Goal: Task Accomplishment & Management: Use online tool/utility

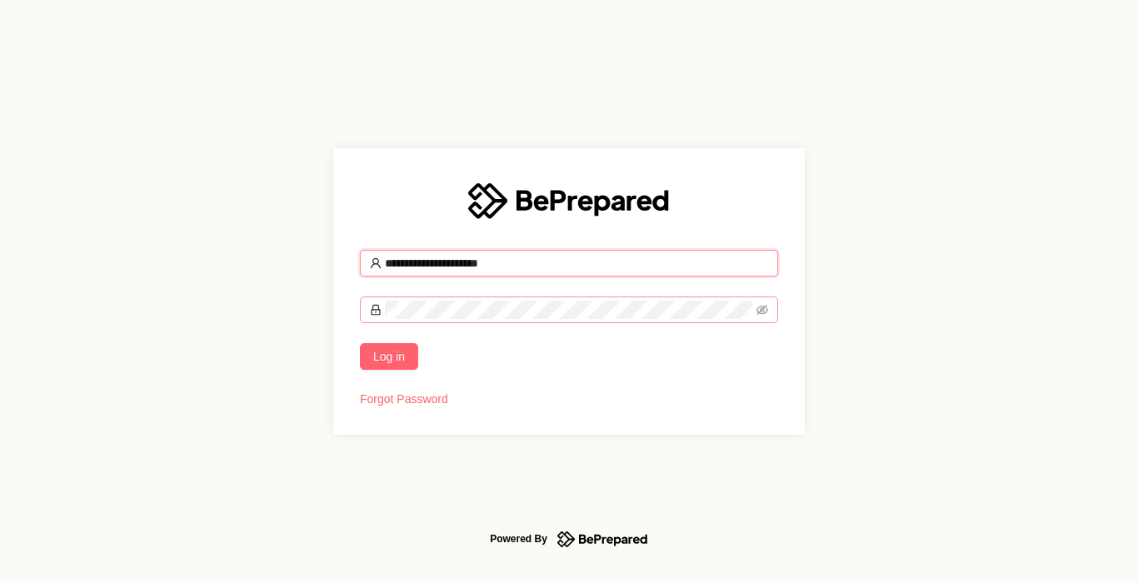
type input "**********"
click at [395, 362] on span "Log in" at bounding box center [389, 356] width 32 height 18
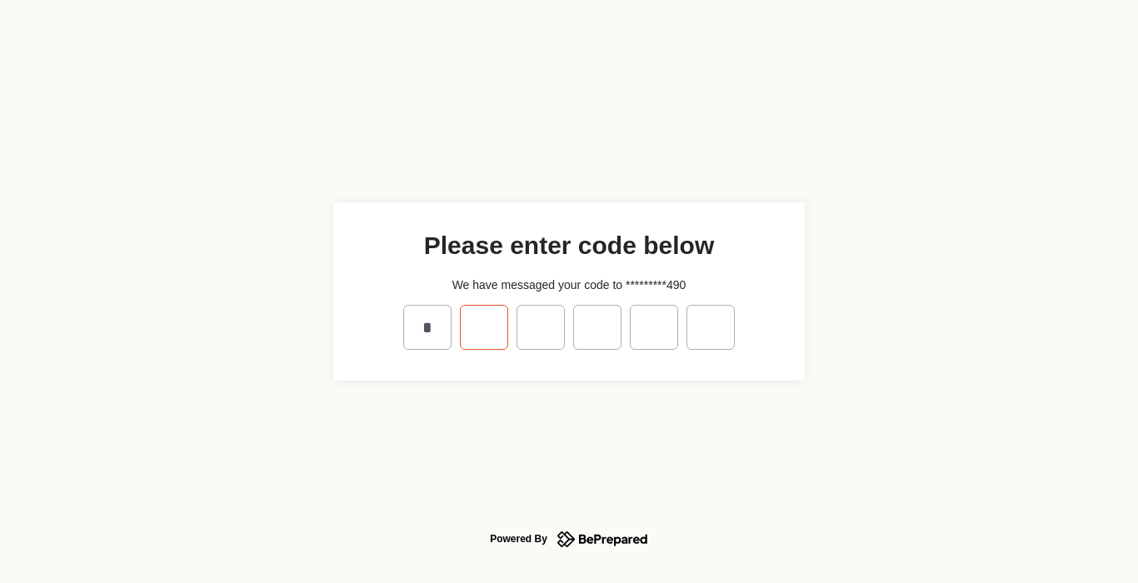
type input "*"
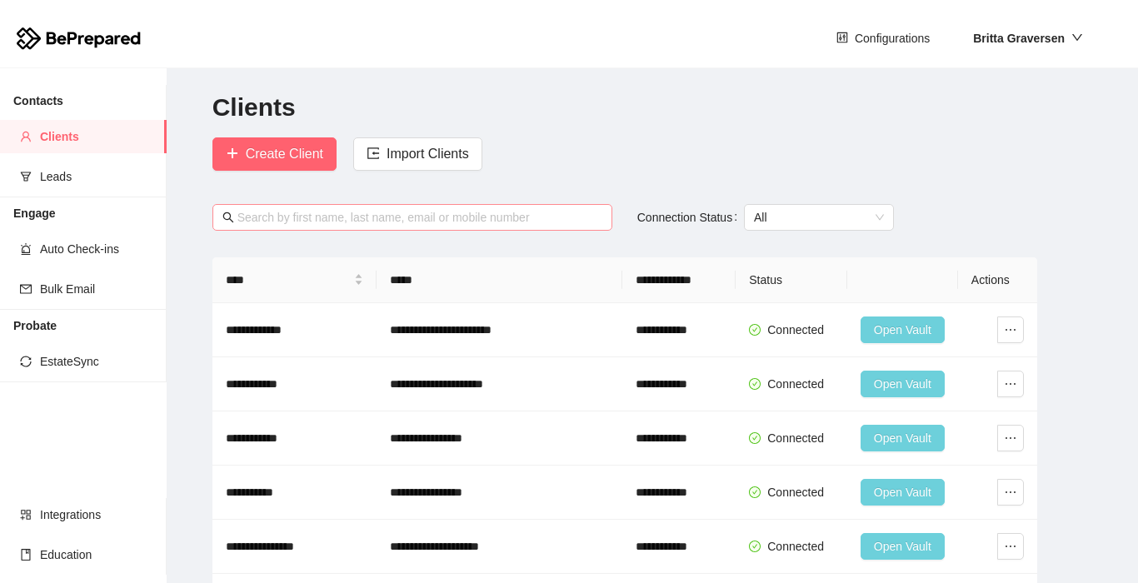
click at [422, 225] on input "text" at bounding box center [419, 217] width 365 height 18
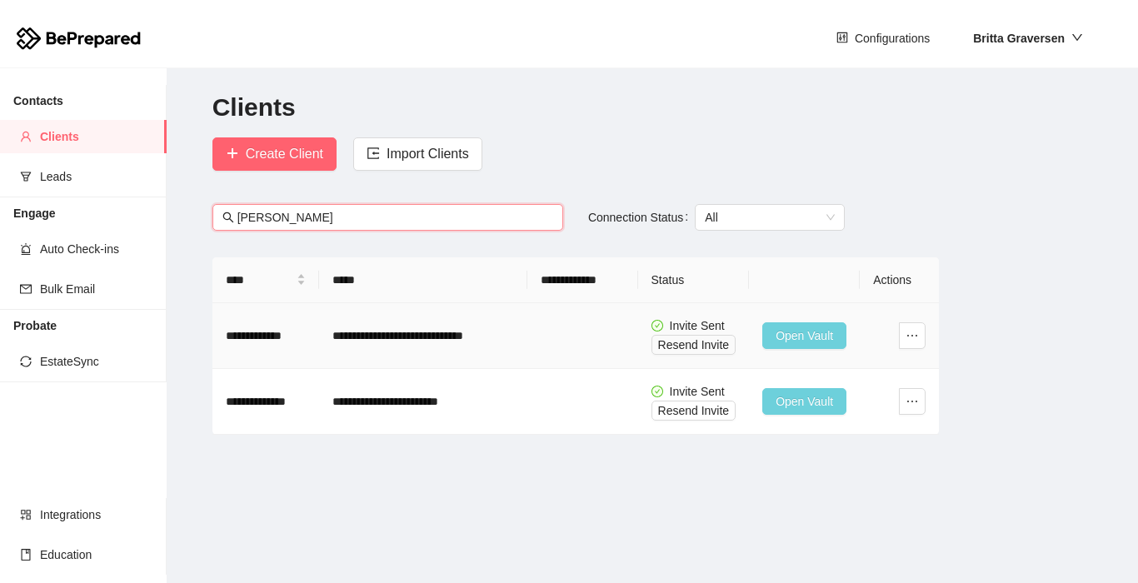
type input "[PERSON_NAME]"
click at [815, 333] on span "Open Vault" at bounding box center [804, 336] width 57 height 18
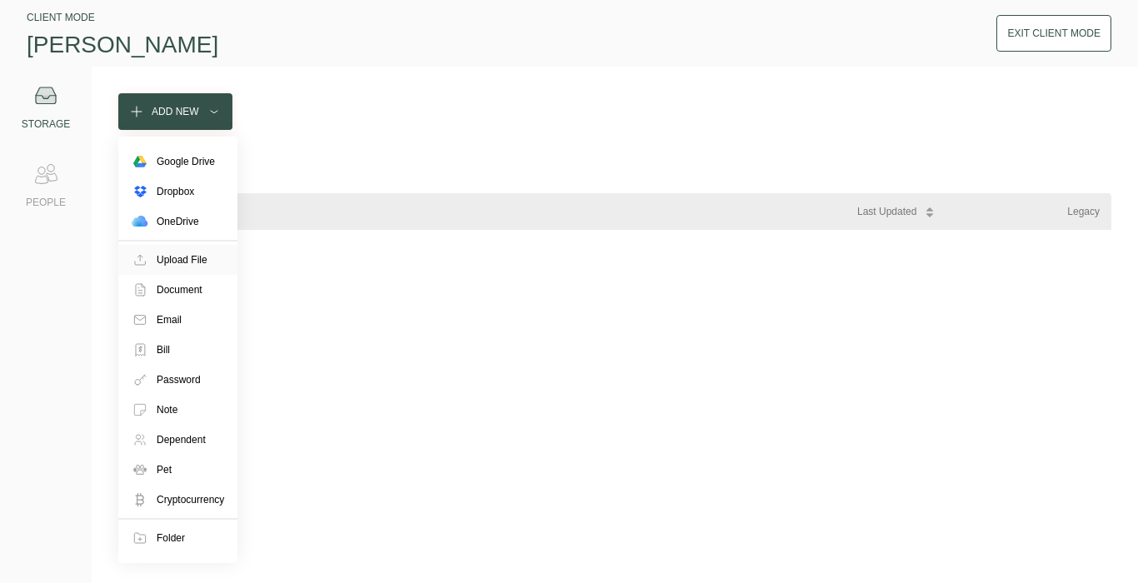
click at [153, 264] on div "Upload File" at bounding box center [177, 260] width 119 height 30
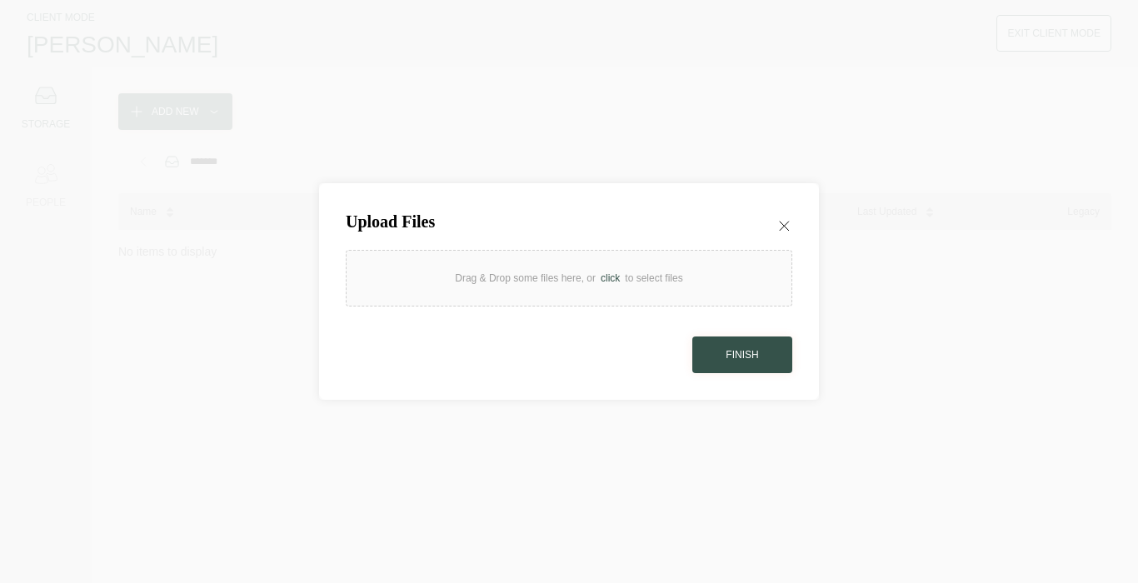
click at [591, 272] on div "Drag & Drop some files here, or click to select files" at bounding box center [568, 278] width 227 height 17
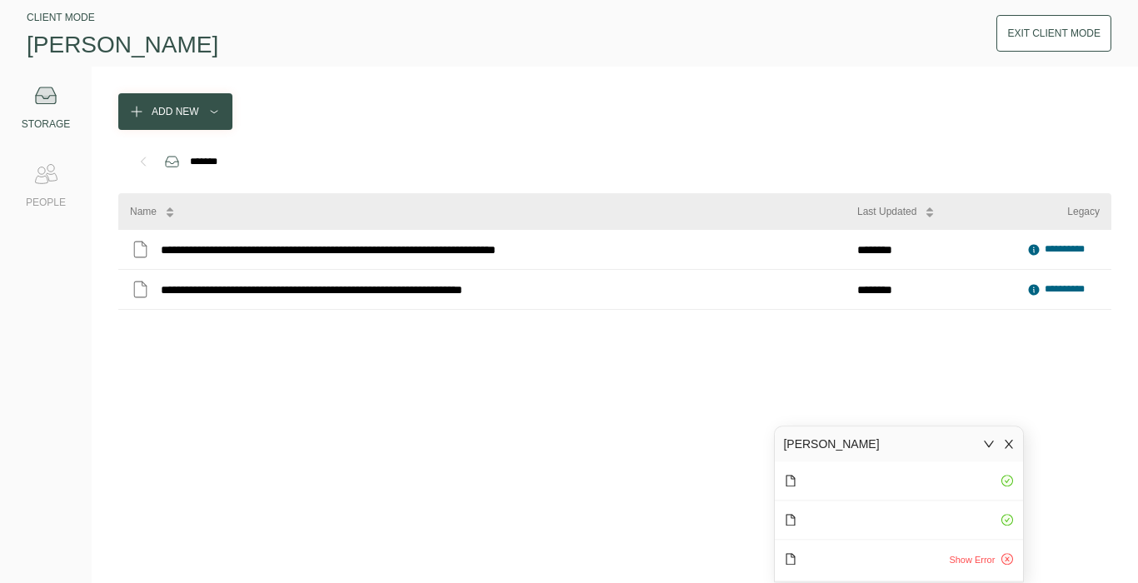
click at [1012, 566] on div "Show Error" at bounding box center [977, 560] width 71 height 21
click at [998, 561] on button "Show Error" at bounding box center [971, 561] width 59 height 20
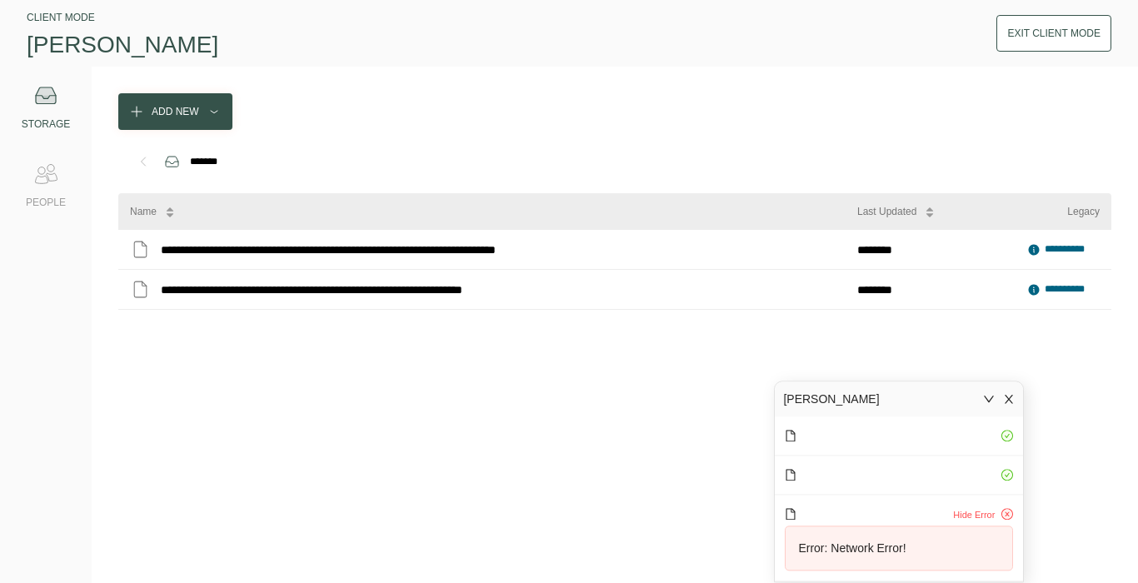
click at [1008, 402] on icon "close" at bounding box center [1009, 399] width 12 height 12
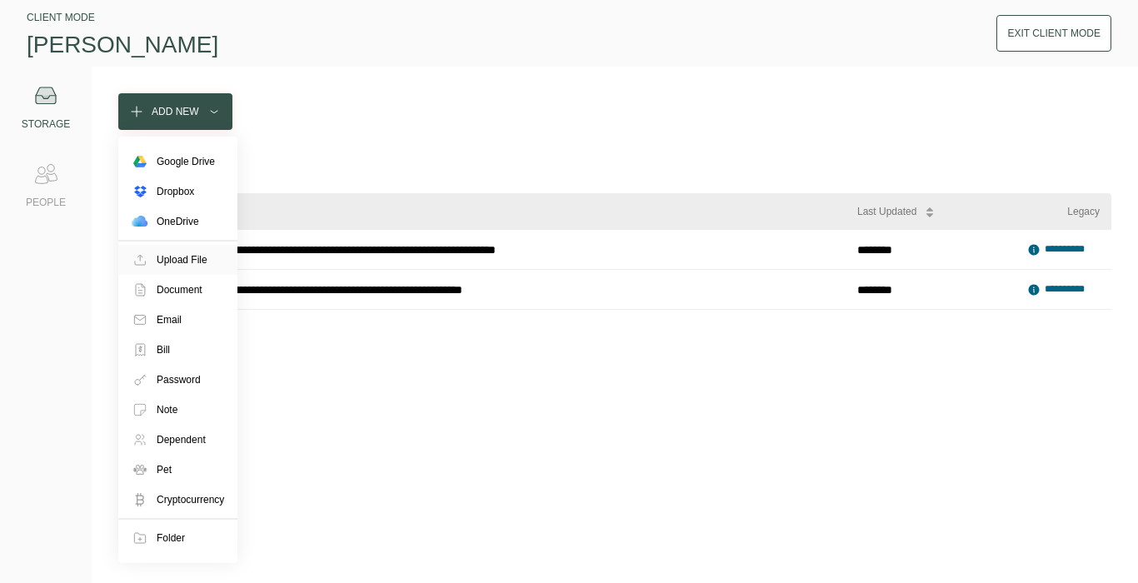
click at [178, 253] on div "Upload File" at bounding box center [182, 260] width 51 height 17
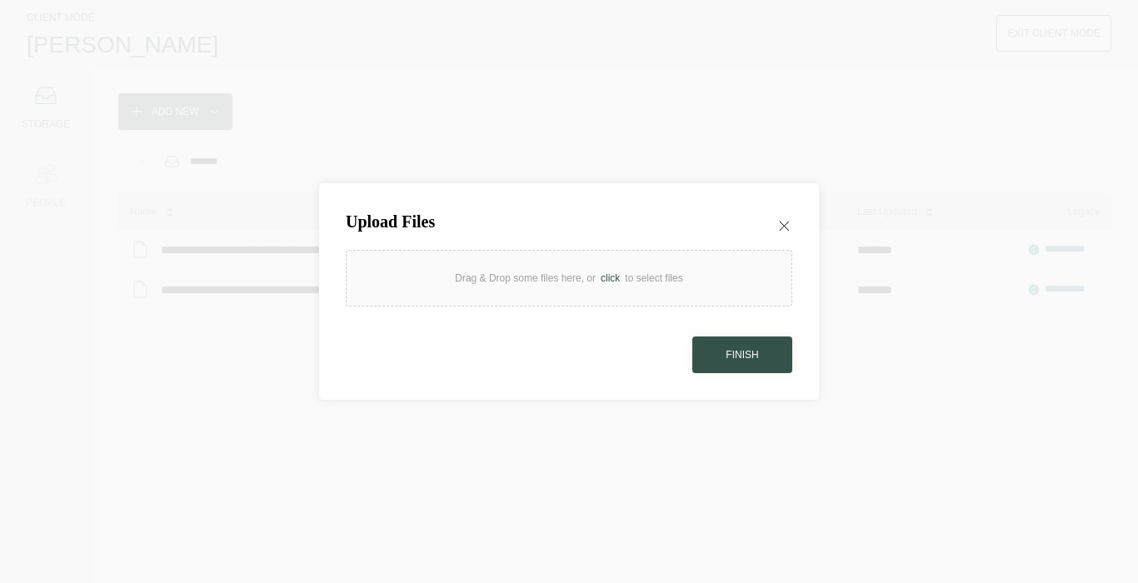
click at [551, 277] on div "Drag & Drop some files here, or click to select files" at bounding box center [568, 278] width 227 height 17
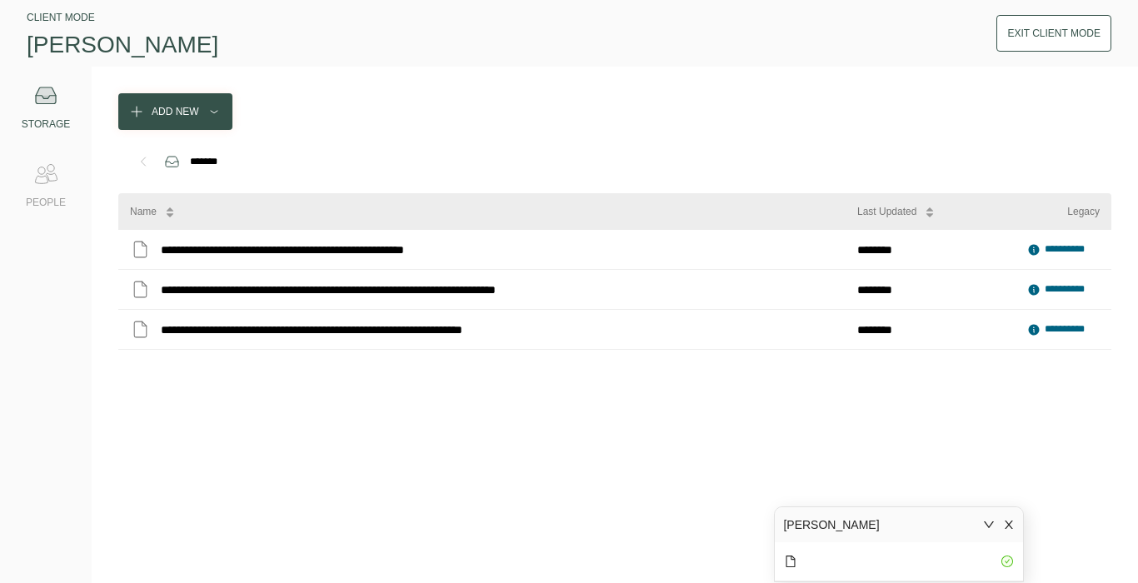
click at [1010, 529] on icon "close" at bounding box center [1009, 525] width 12 height 12
click at [135, 165] on icon at bounding box center [143, 161] width 17 height 17
click at [142, 162] on icon at bounding box center [143, 161] width 17 height 17
click at [1064, 40] on div "Exit Client Mode" at bounding box center [1053, 33] width 93 height 17
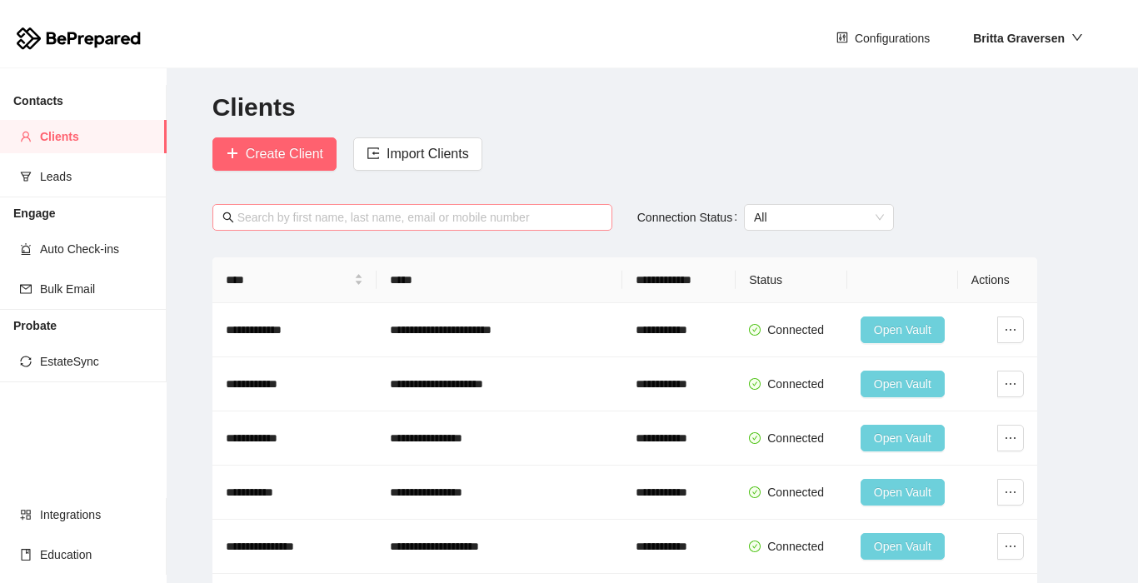
click at [279, 218] on input "text" at bounding box center [419, 217] width 365 height 18
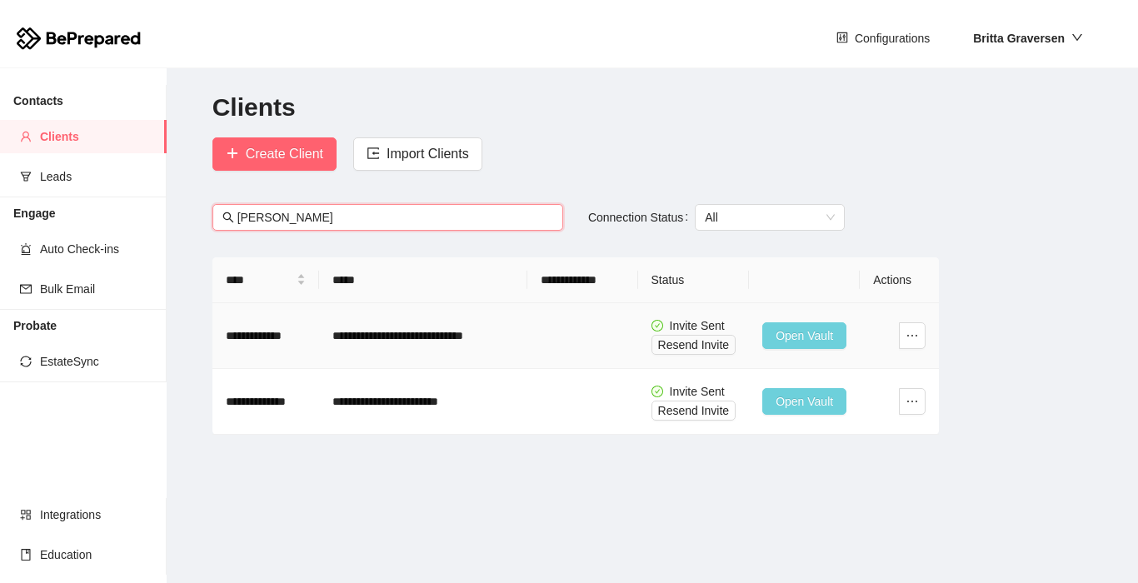
type input "[PERSON_NAME]"
click at [812, 332] on span "Open Vault" at bounding box center [804, 336] width 57 height 18
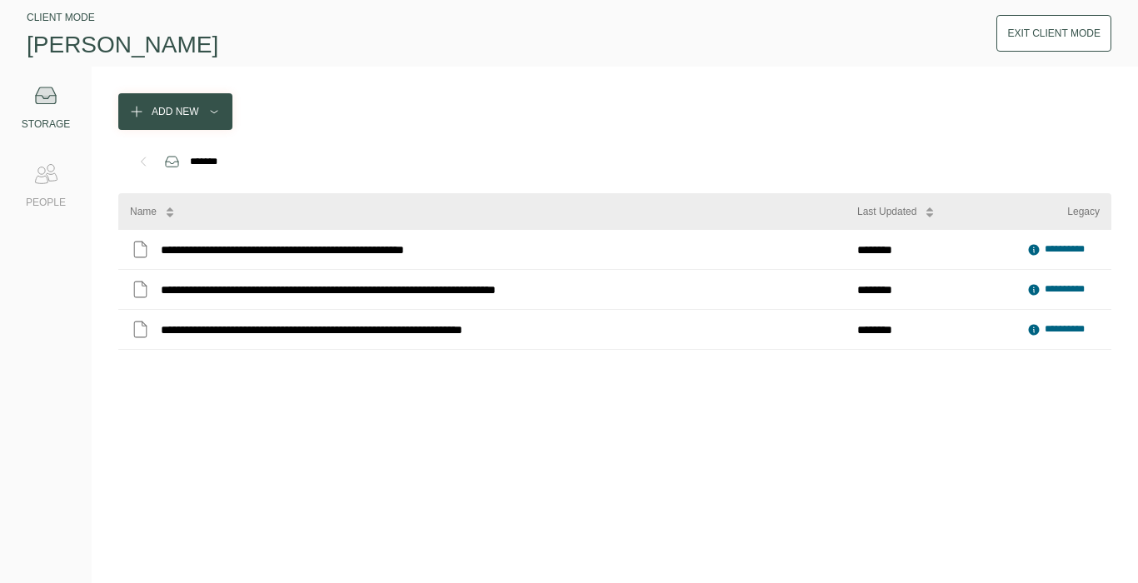
click at [146, 165] on icon at bounding box center [143, 161] width 17 height 17
click at [196, 158] on div "*******" at bounding box center [203, 161] width 37 height 17
click at [54, 97] on icon at bounding box center [46, 95] width 20 height 17
click at [48, 198] on div "PEOPLE" at bounding box center [46, 202] width 40 height 17
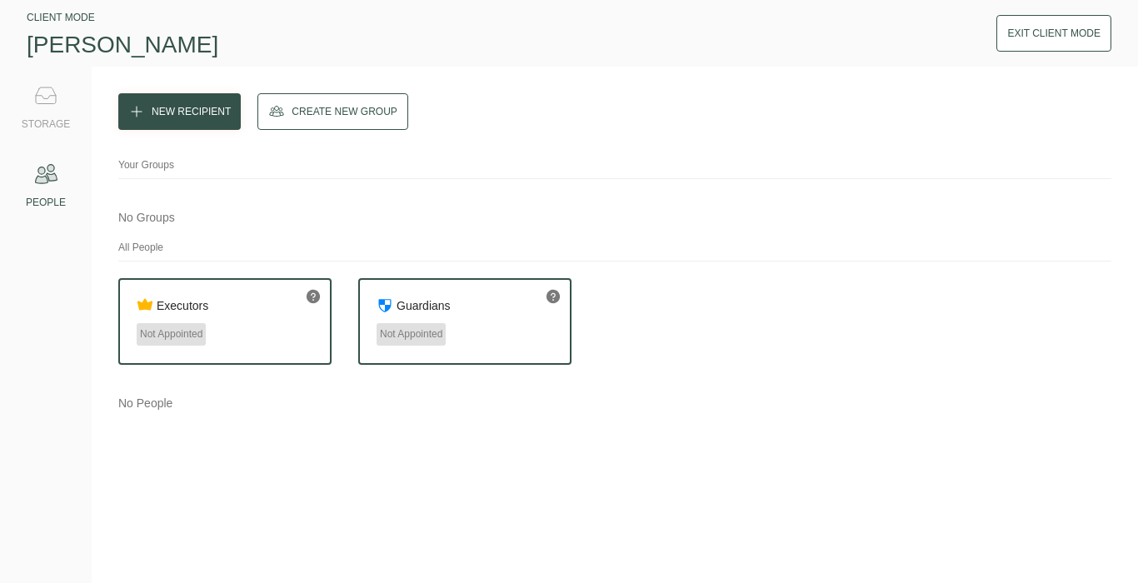
click at [36, 120] on div "STORAGE" at bounding box center [46, 124] width 48 height 17
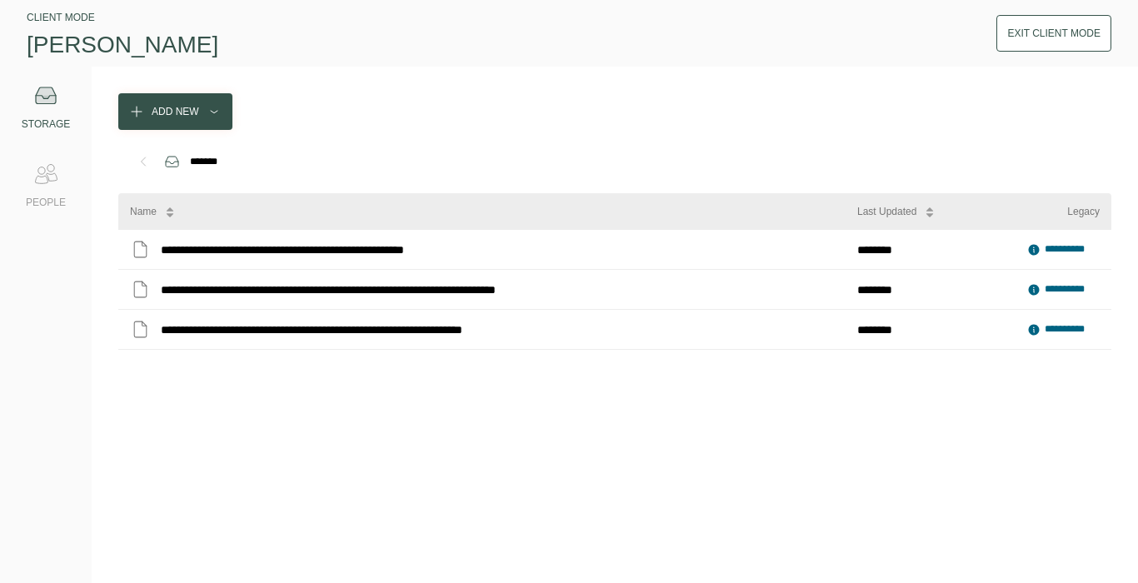
click at [1059, 40] on div "Exit Client Mode" at bounding box center [1053, 33] width 93 height 17
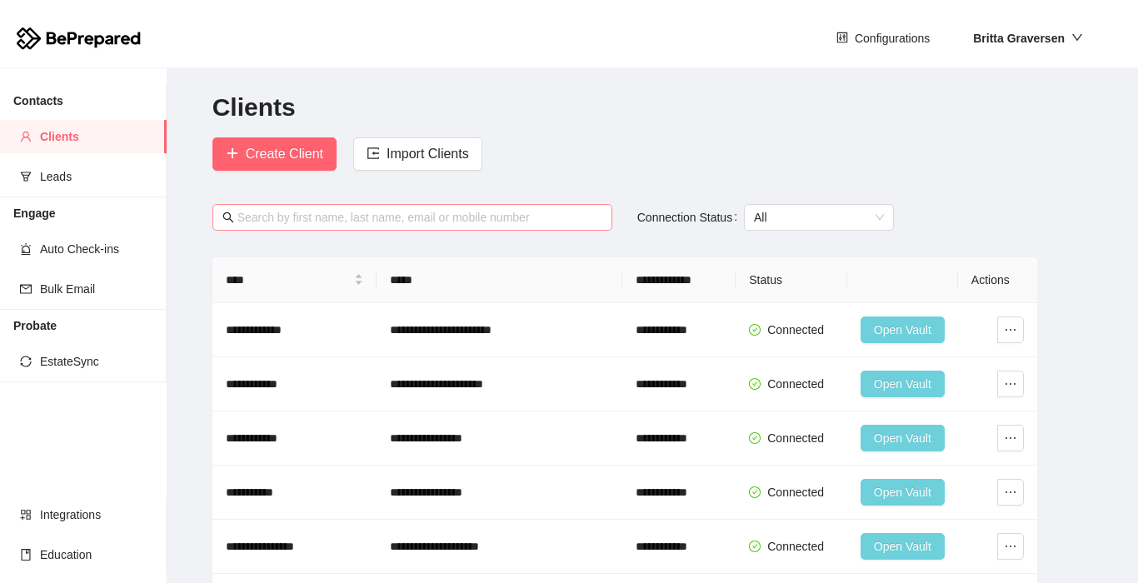
click at [302, 219] on input "text" at bounding box center [419, 217] width 365 height 18
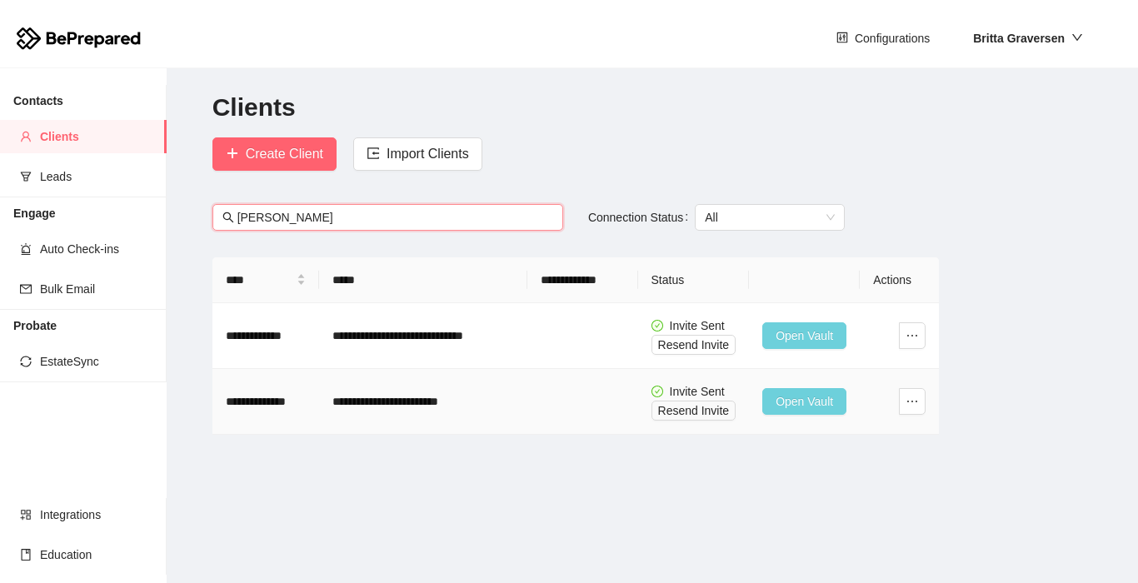
type input "[PERSON_NAME]"
click at [833, 397] on span "Open Vault" at bounding box center [804, 401] width 57 height 18
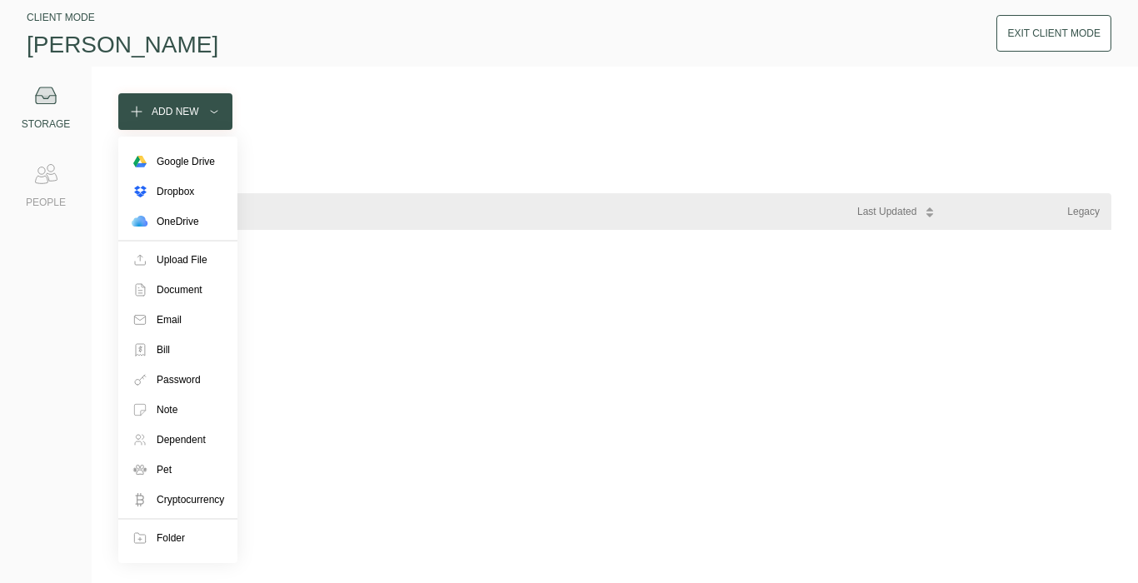
click at [191, 113] on div "Add New" at bounding box center [175, 111] width 47 height 17
click at [191, 262] on div "Upload File" at bounding box center [182, 260] width 51 height 17
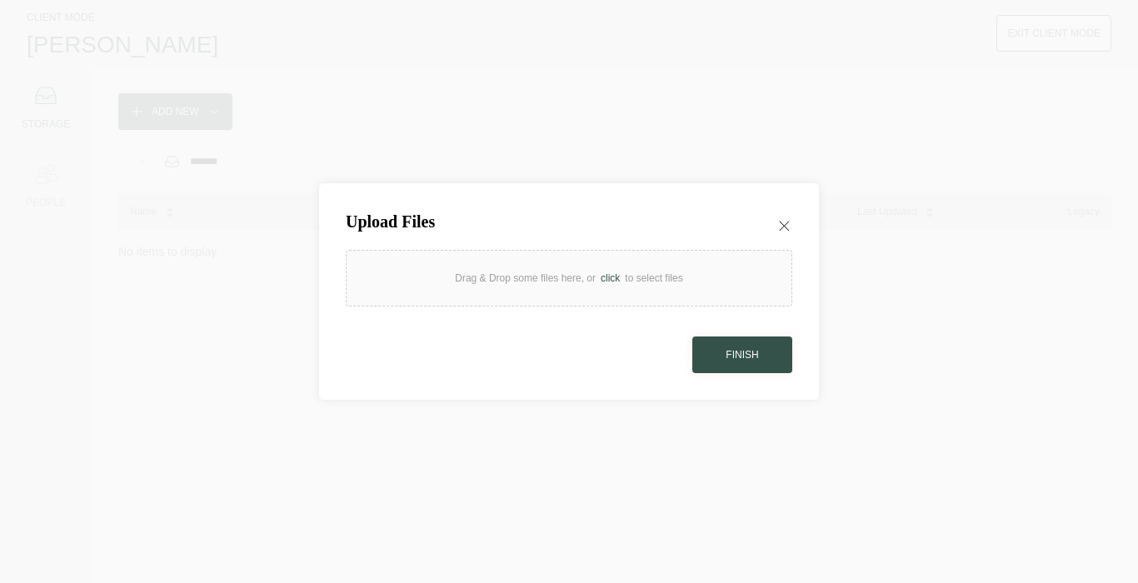
click at [602, 277] on div "click" at bounding box center [610, 278] width 29 height 17
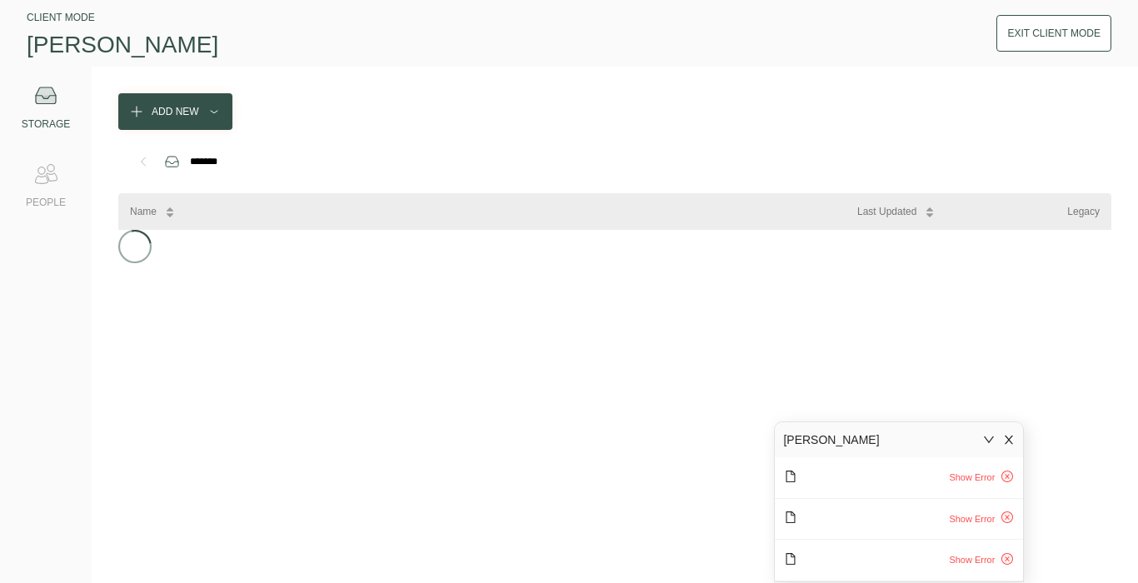
click at [1012, 445] on icon "close" at bounding box center [1009, 440] width 12 height 12
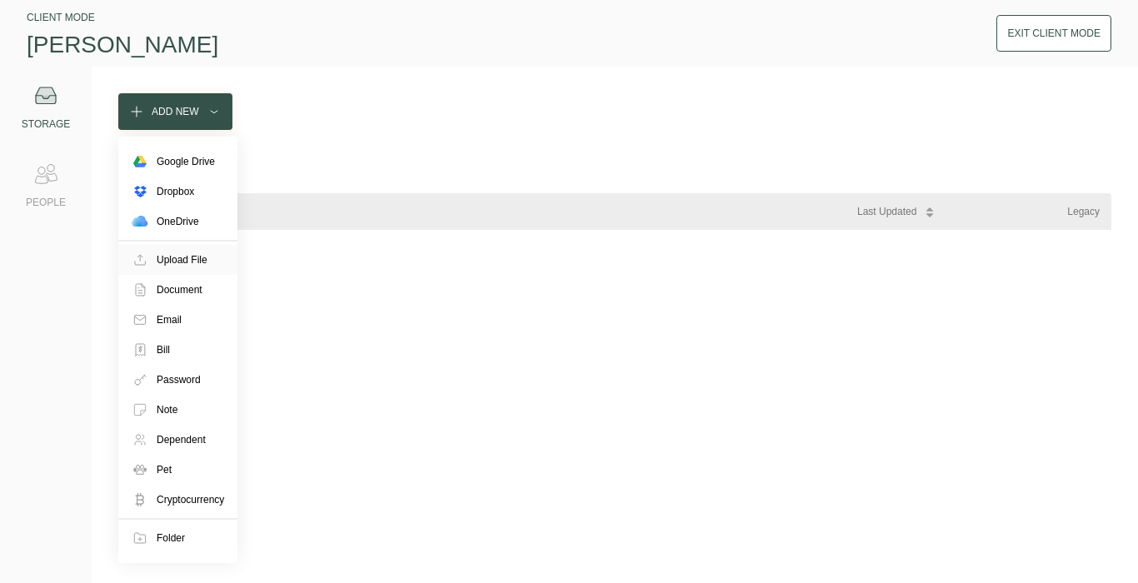
click at [184, 257] on div "Upload File" at bounding box center [182, 260] width 51 height 17
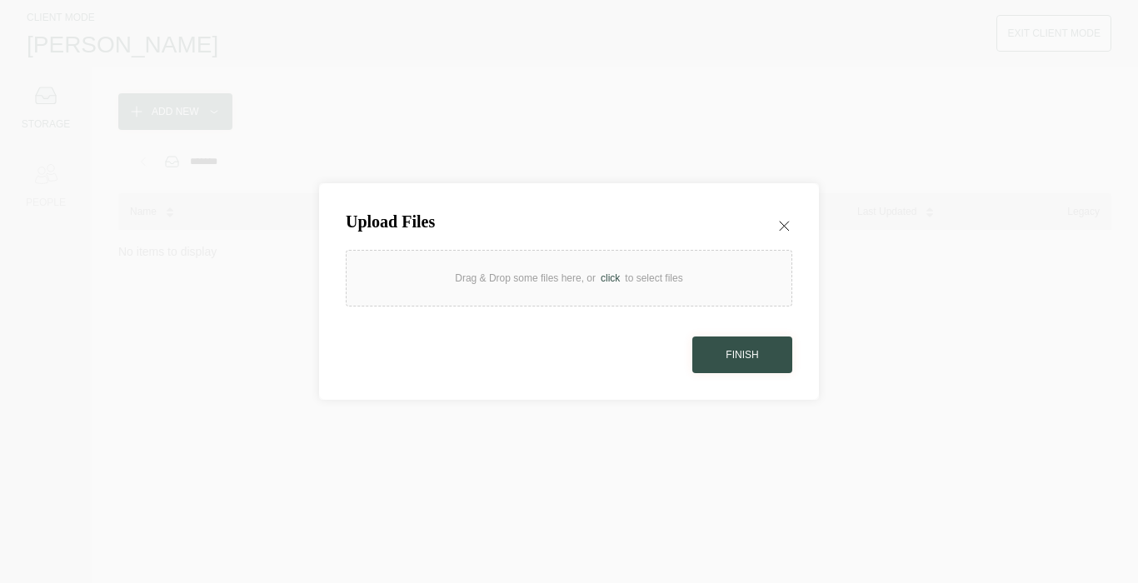
click at [613, 277] on div "click" at bounding box center [610, 278] width 29 height 17
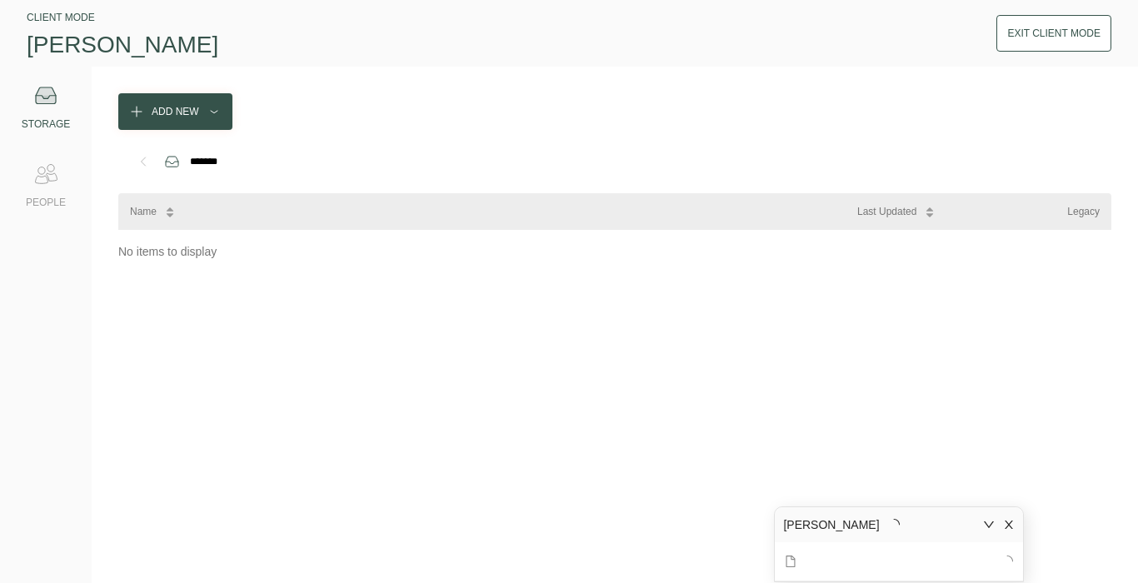
click at [989, 524] on icon "down" at bounding box center [989, 525] width 12 height 12
click at [992, 559] on icon "down" at bounding box center [989, 564] width 12 height 12
click at [1013, 524] on icon "close" at bounding box center [1009, 525] width 12 height 12
click at [195, 161] on div "*******" at bounding box center [203, 161] width 37 height 17
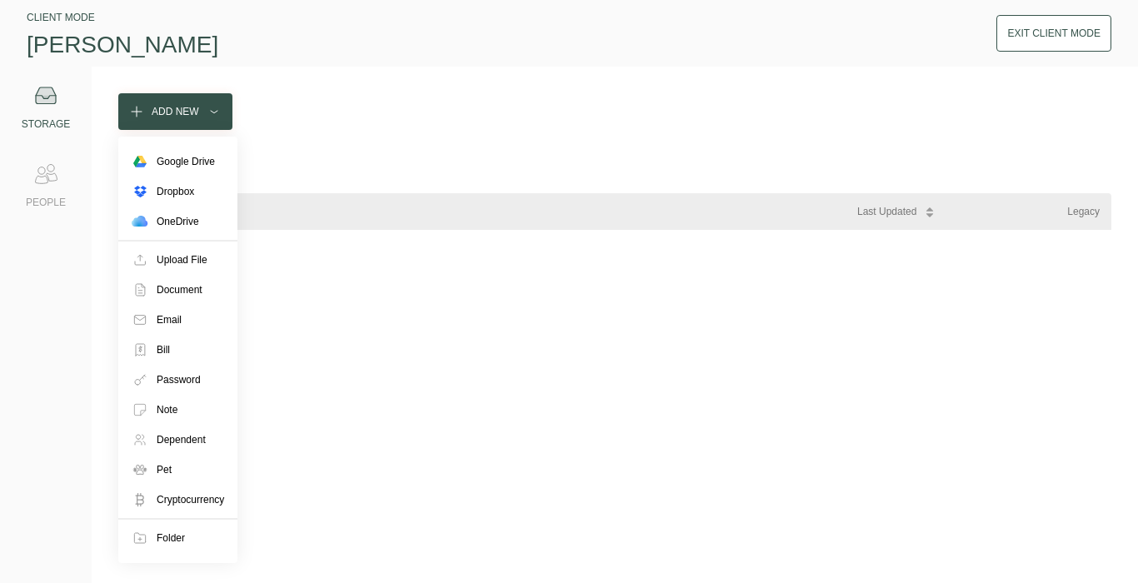
click at [195, 113] on div "Add New" at bounding box center [175, 111] width 47 height 17
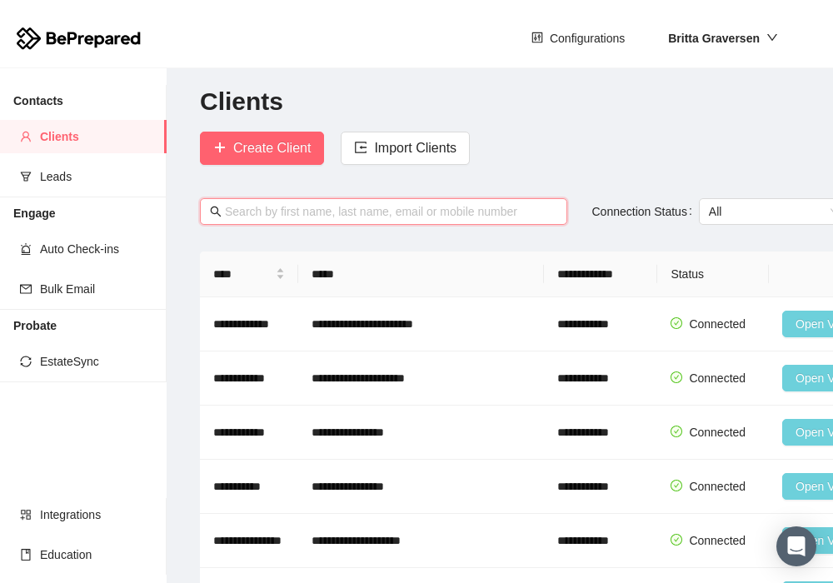
click at [253, 210] on input "text" at bounding box center [391, 211] width 332 height 18
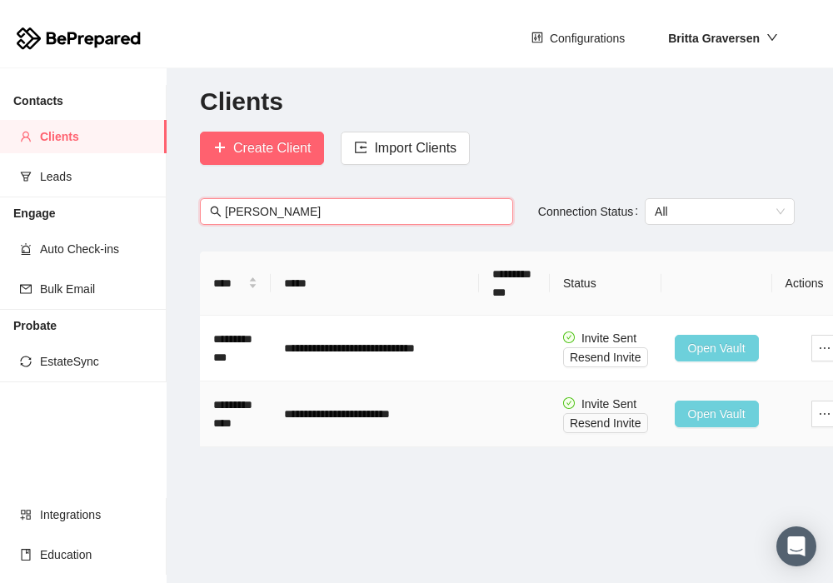
type input "[PERSON_NAME]"
click at [716, 414] on span "Open Vault" at bounding box center [716, 414] width 57 height 18
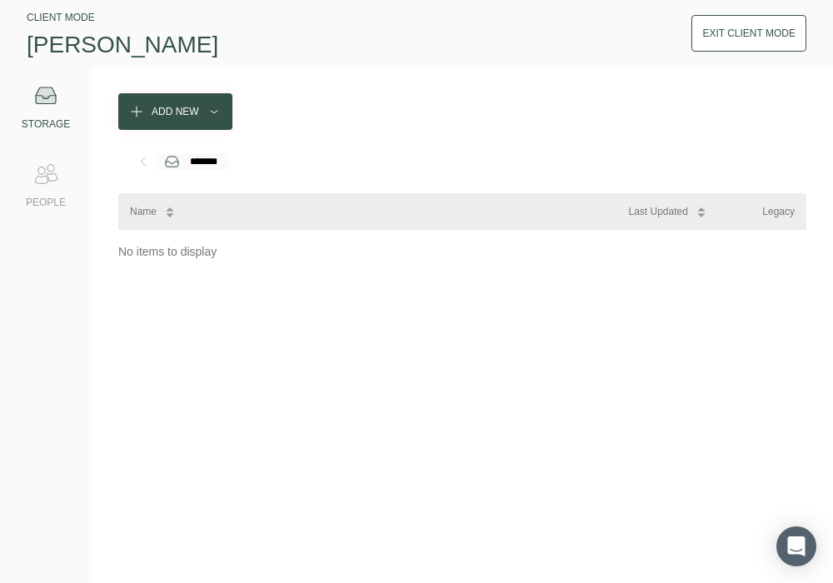
click at [186, 163] on div "*******" at bounding box center [203, 161] width 37 height 17
click at [173, 164] on icon at bounding box center [171, 161] width 17 height 17
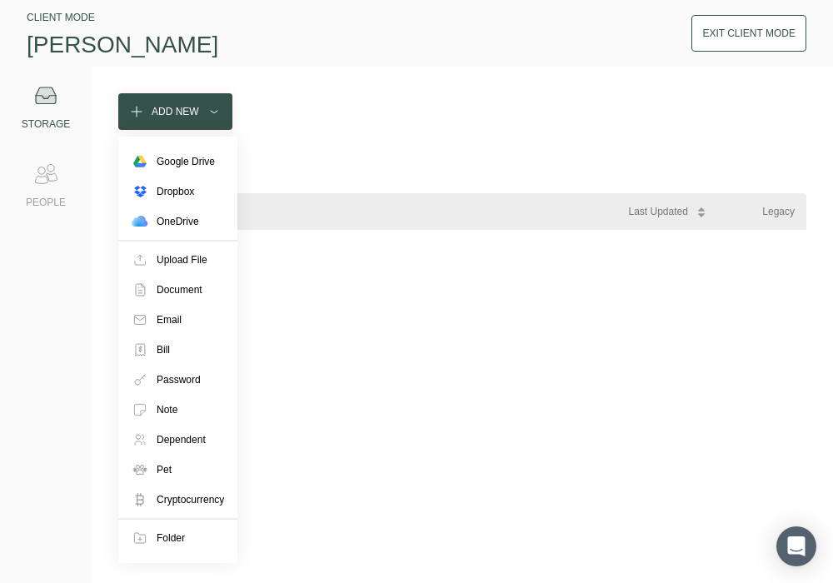
click at [219, 116] on div at bounding box center [214, 111] width 17 height 17
click at [200, 261] on div "Upload File" at bounding box center [182, 260] width 51 height 17
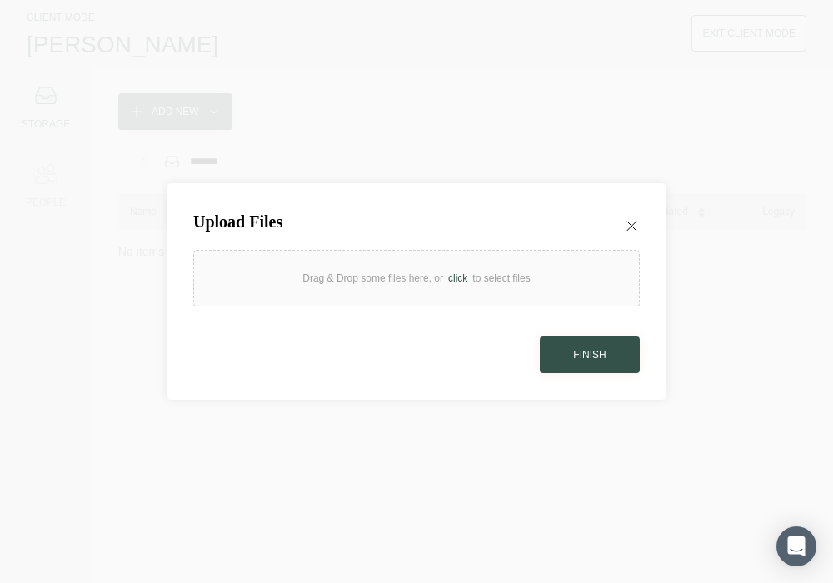
click at [468, 274] on div "click" at bounding box center [457, 278] width 29 height 17
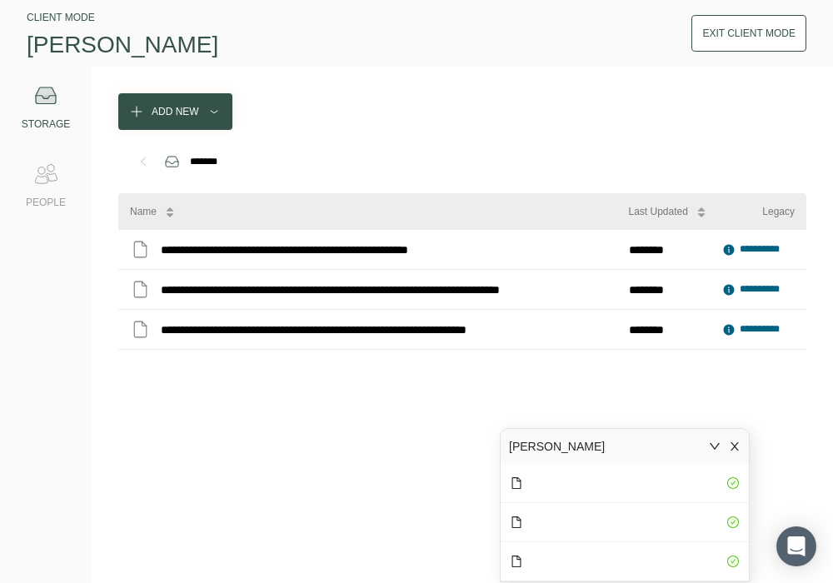
click at [740, 443] on icon "close" at bounding box center [735, 447] width 12 height 12
click at [49, 101] on icon at bounding box center [46, 95] width 20 height 17
click at [743, 47] on button "Exit Client Mode" at bounding box center [748, 33] width 115 height 37
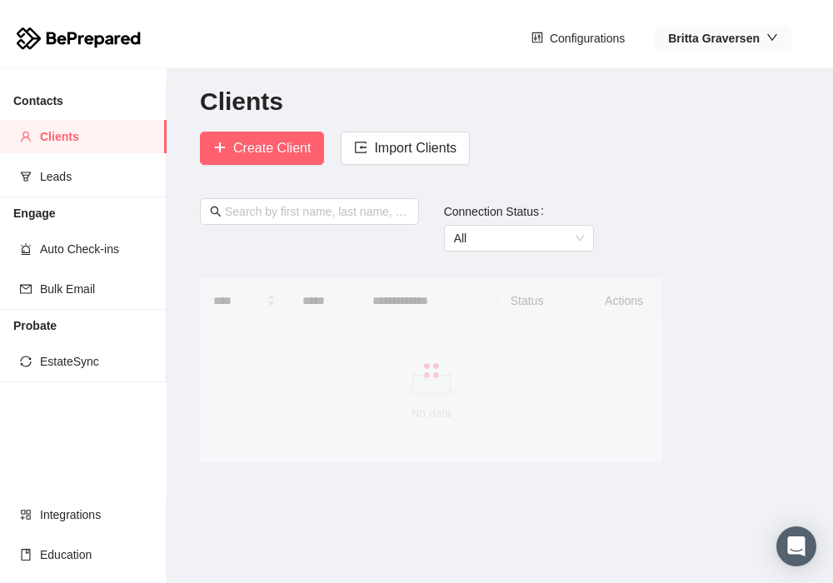
click at [679, 47] on button "Britta Graversen" at bounding box center [723, 38] width 137 height 27
